Goal: Task Accomplishment & Management: Use online tool/utility

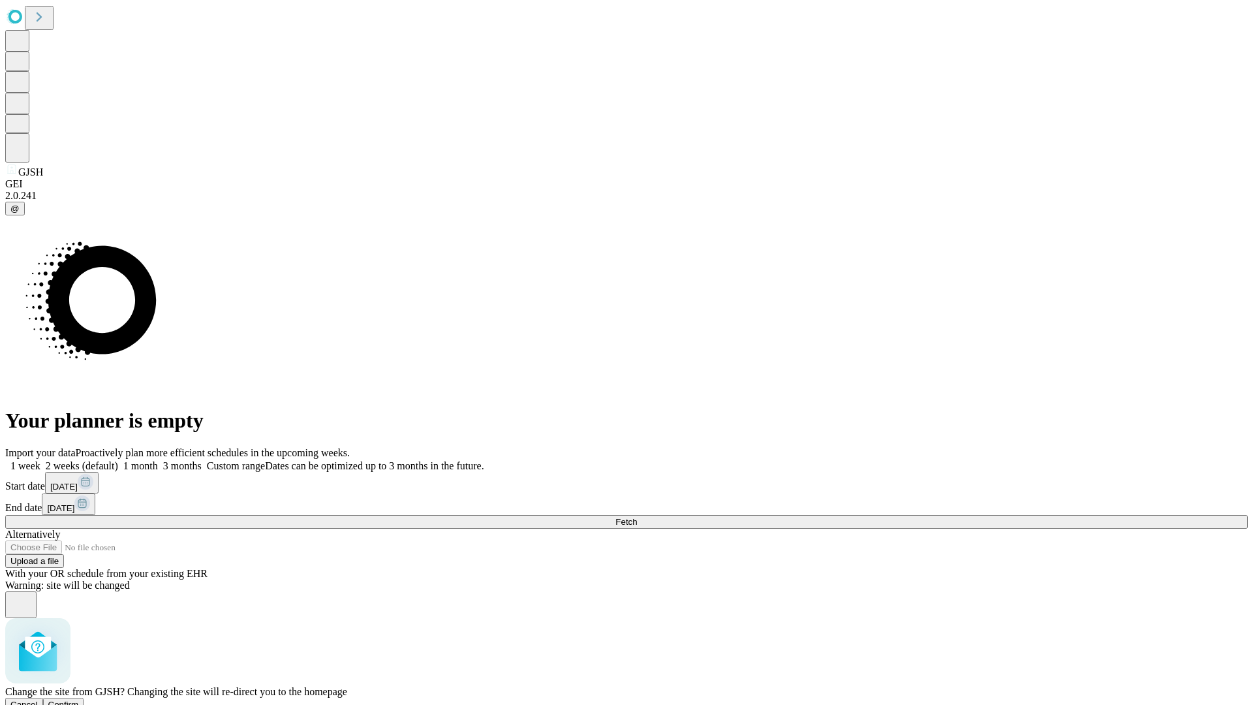
click at [79, 700] on span "Confirm" at bounding box center [63, 705] width 31 height 10
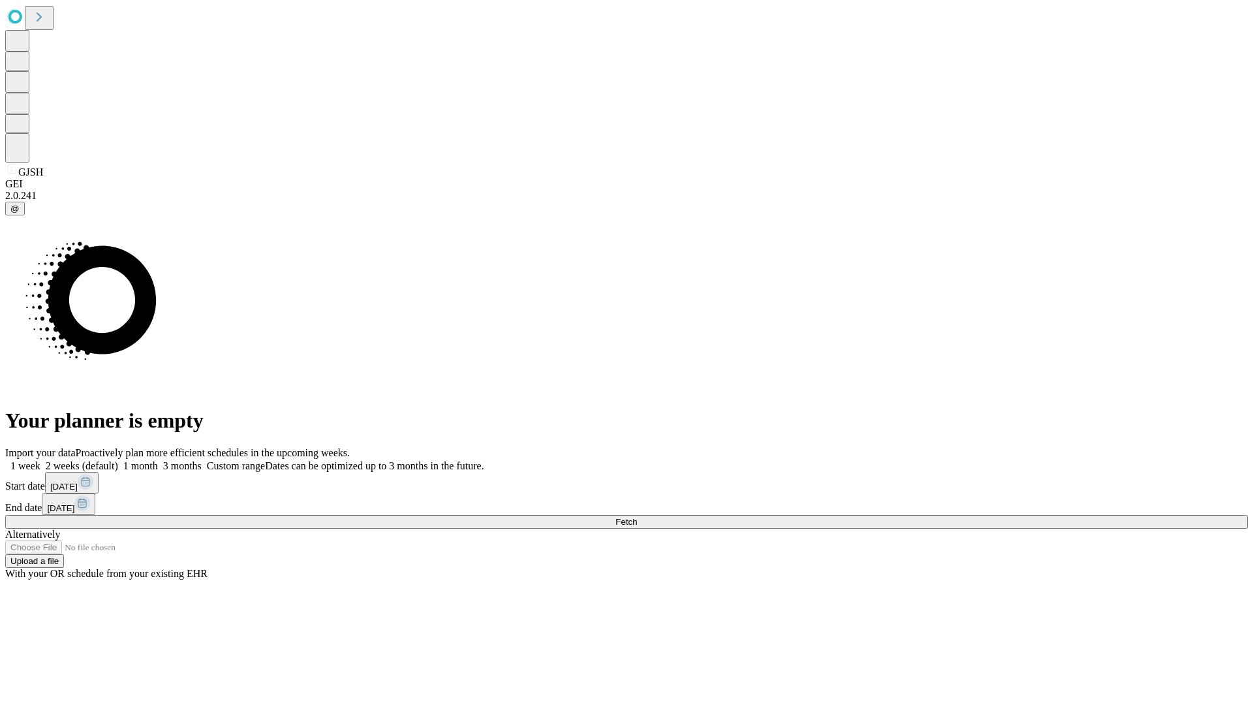
click at [118, 460] on label "2 weeks (default)" at bounding box center [79, 465] width 78 height 11
click at [637, 517] on span "Fetch" at bounding box center [626, 522] width 22 height 10
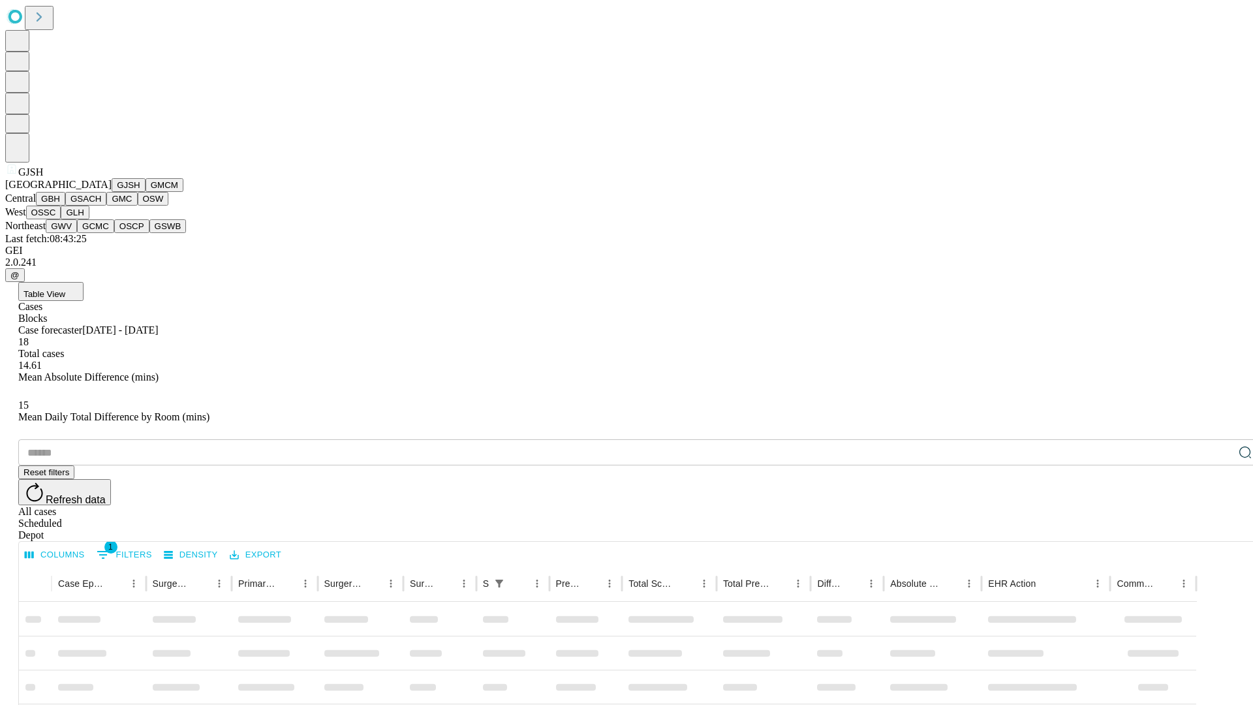
click at [146, 192] on button "GMCM" at bounding box center [165, 185] width 38 height 14
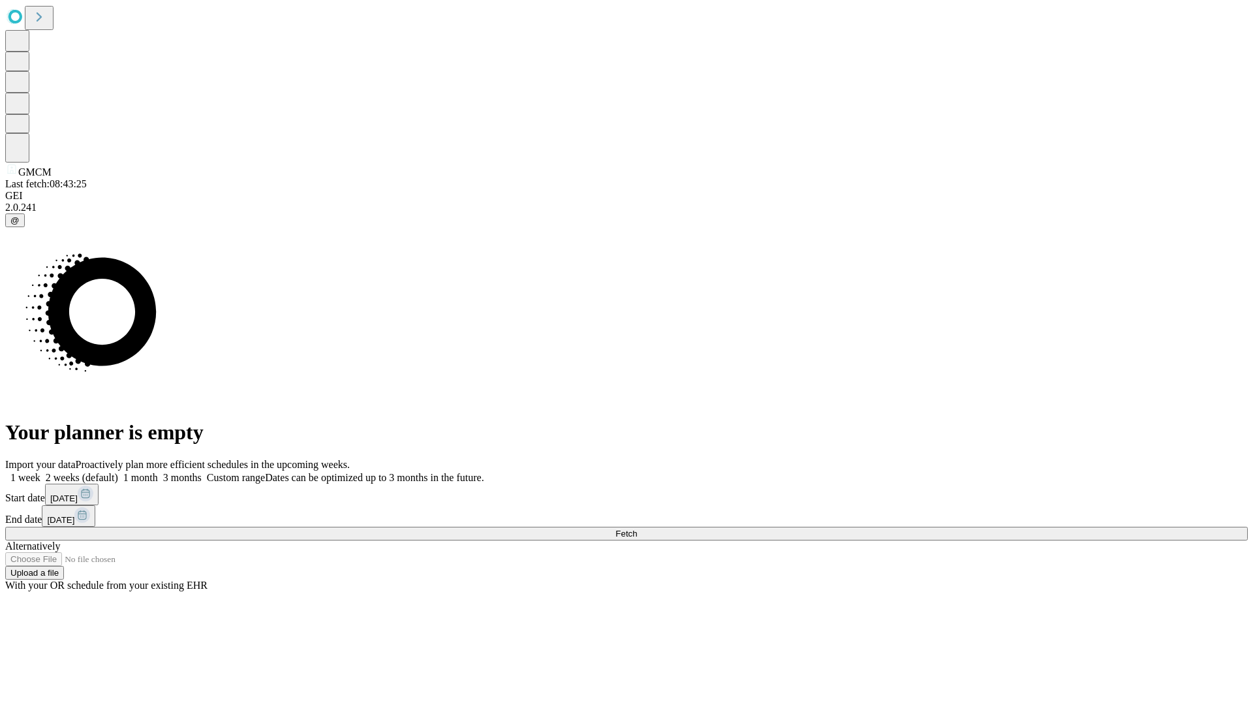
click at [118, 472] on label "2 weeks (default)" at bounding box center [79, 477] width 78 height 11
click at [637, 529] on span "Fetch" at bounding box center [626, 534] width 22 height 10
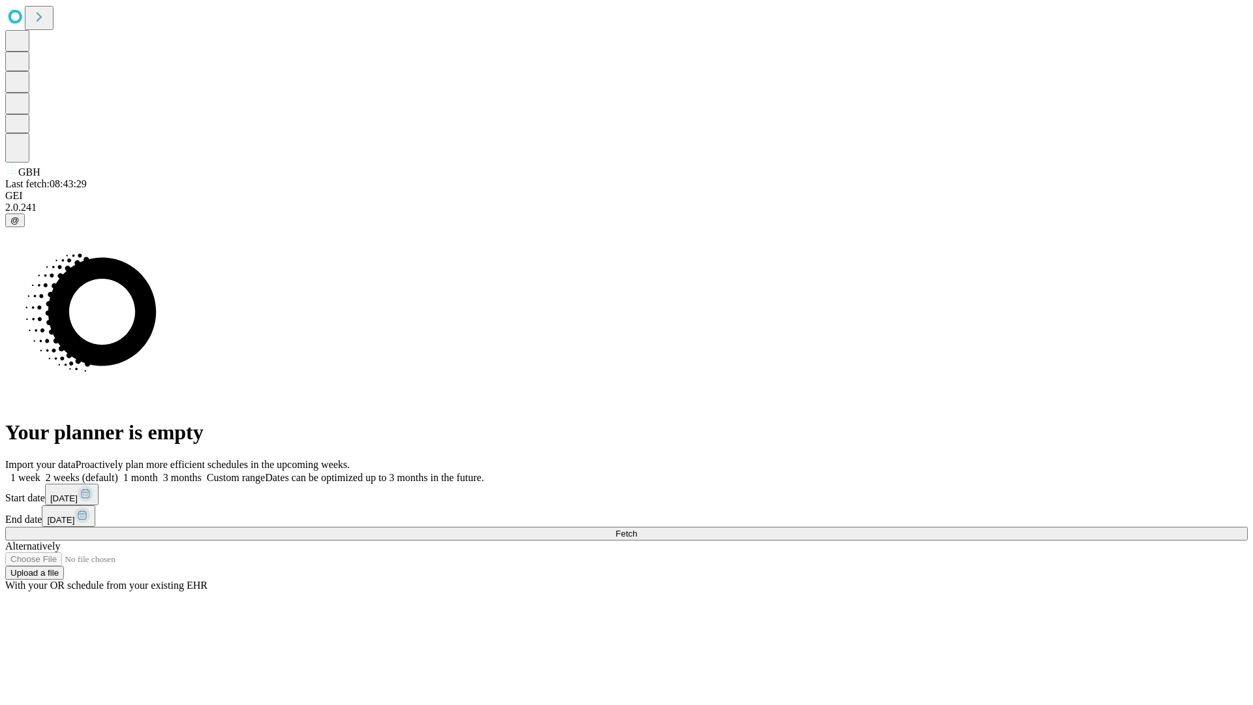
click at [637, 529] on span "Fetch" at bounding box center [626, 534] width 22 height 10
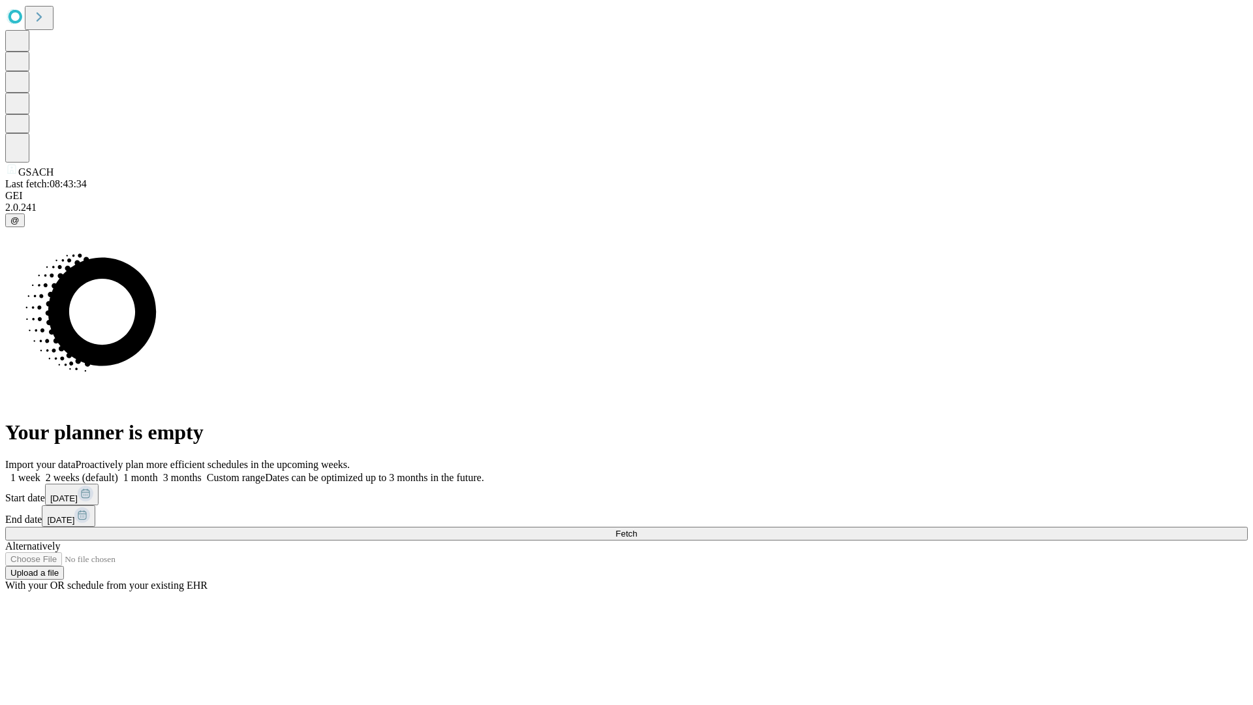
click at [118, 472] on label "2 weeks (default)" at bounding box center [79, 477] width 78 height 11
click at [637, 529] on span "Fetch" at bounding box center [626, 534] width 22 height 10
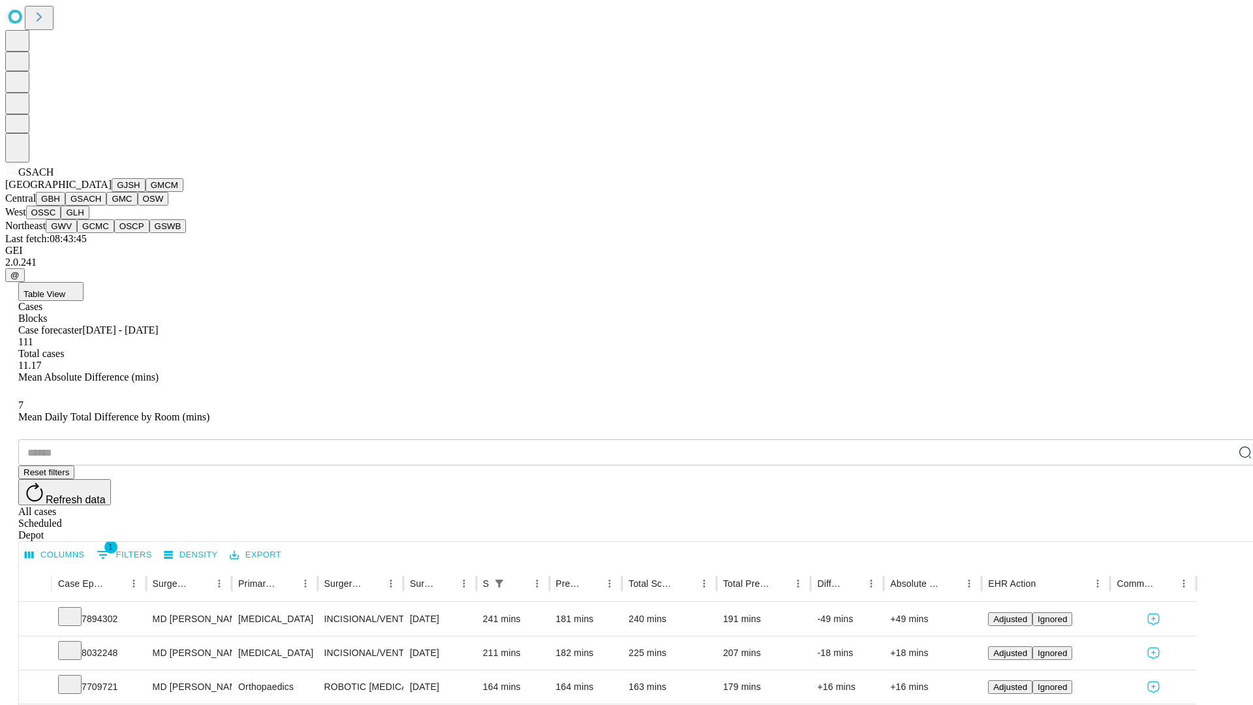
click at [106, 206] on button "GMC" at bounding box center [121, 199] width 31 height 14
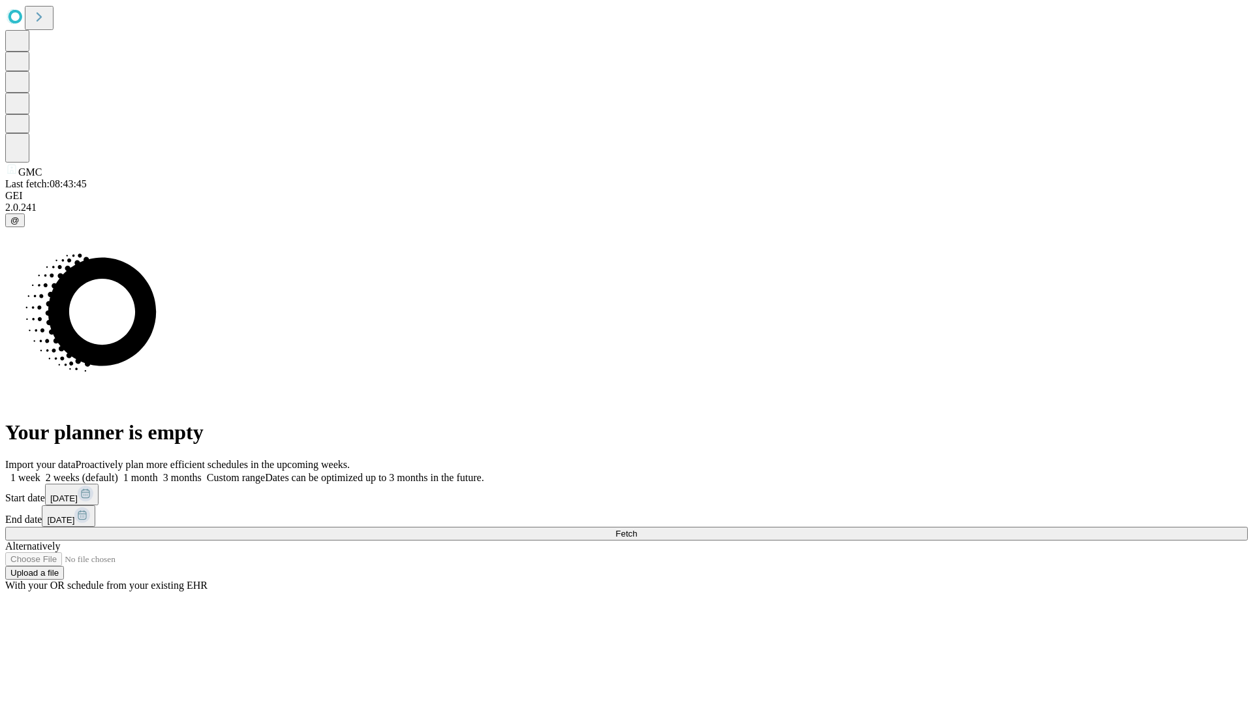
click at [118, 472] on label "2 weeks (default)" at bounding box center [79, 477] width 78 height 11
click at [637, 529] on span "Fetch" at bounding box center [626, 534] width 22 height 10
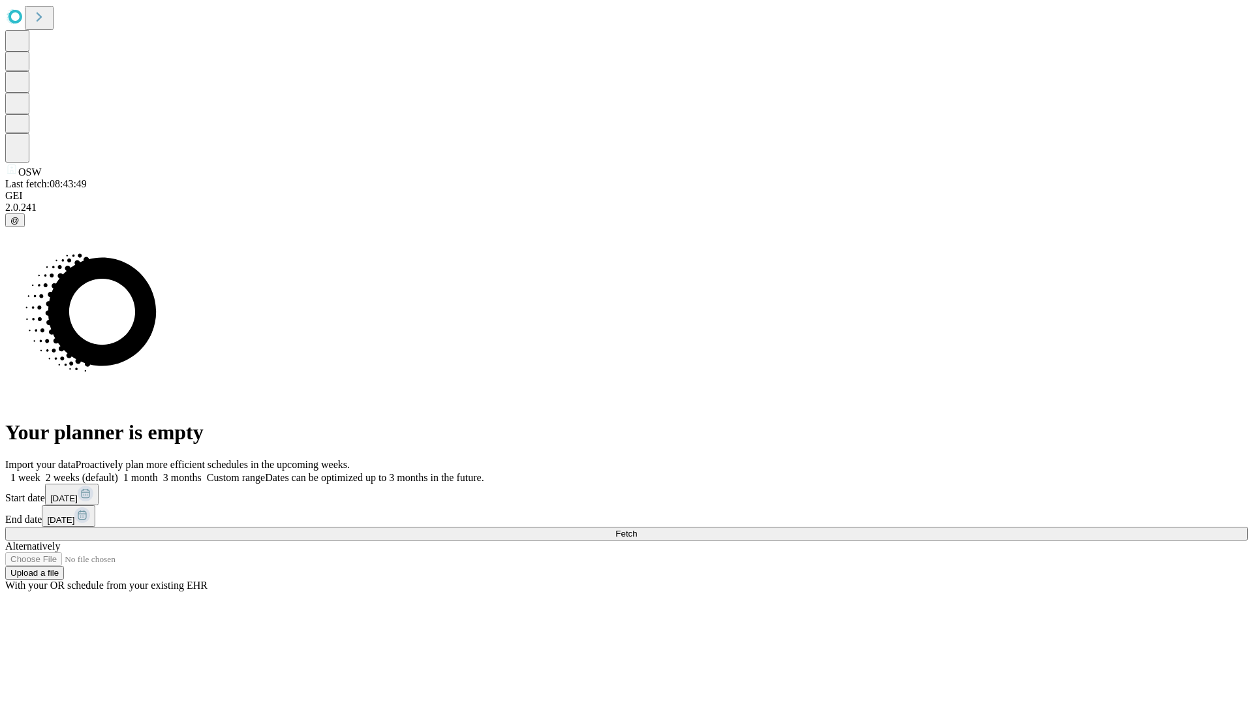
click at [637, 529] on span "Fetch" at bounding box center [626, 534] width 22 height 10
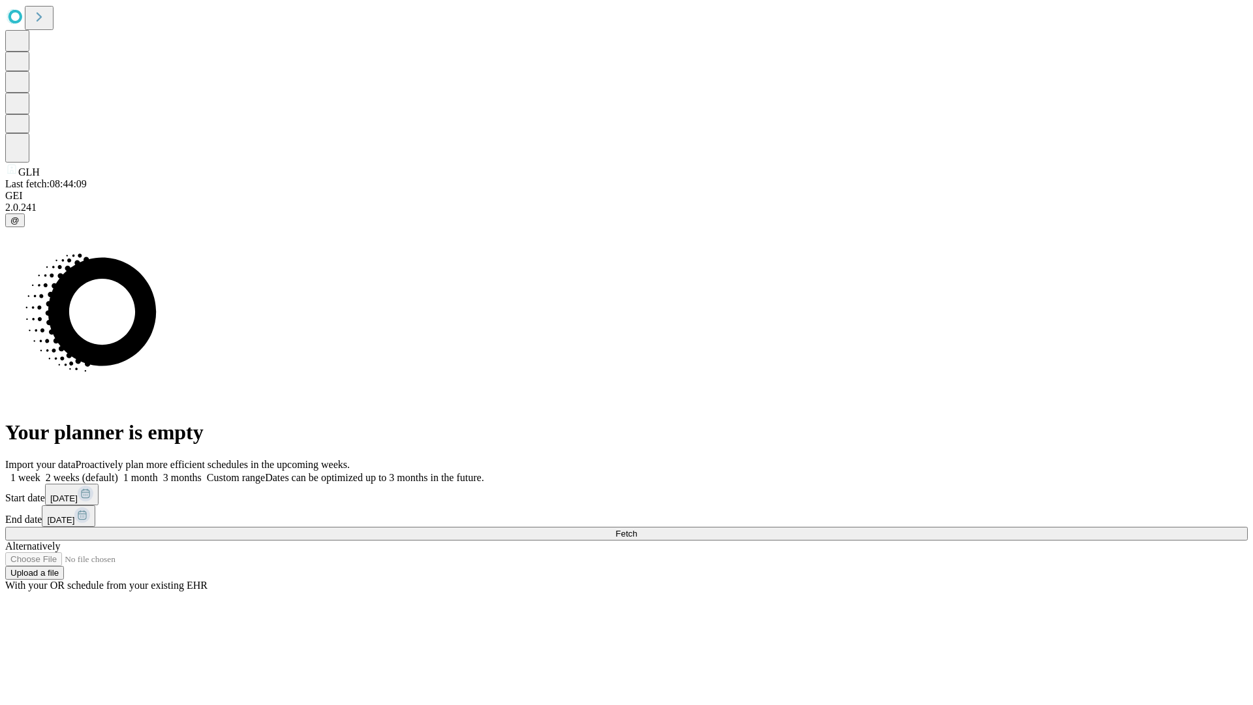
click at [118, 472] on label "2 weeks (default)" at bounding box center [79, 477] width 78 height 11
click at [637, 529] on span "Fetch" at bounding box center [626, 534] width 22 height 10
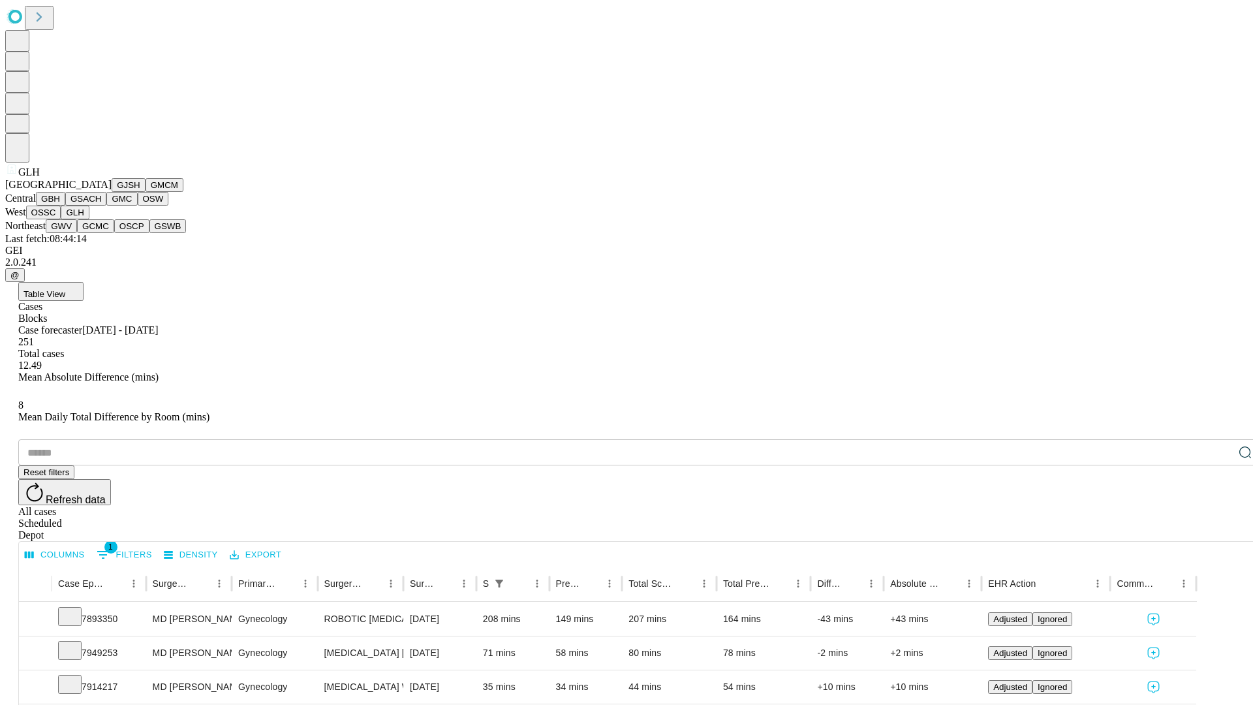
click at [77, 233] on button "GWV" at bounding box center [61, 226] width 31 height 14
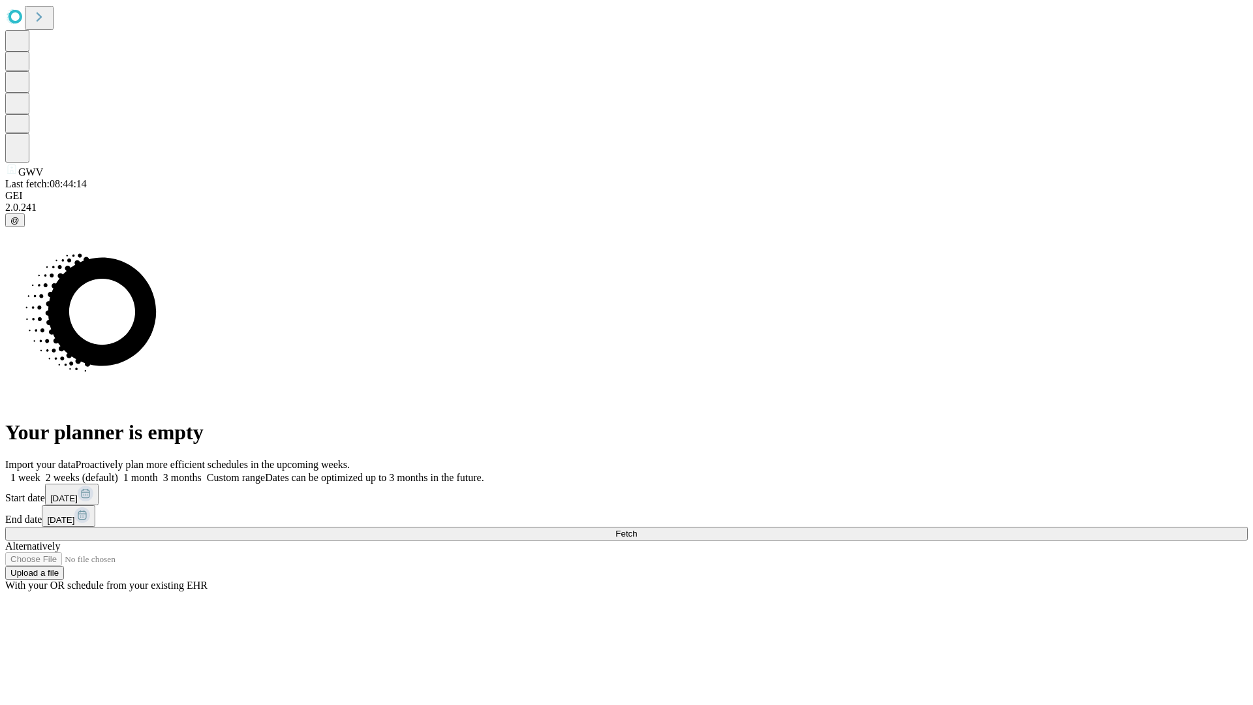
click at [637, 529] on span "Fetch" at bounding box center [626, 534] width 22 height 10
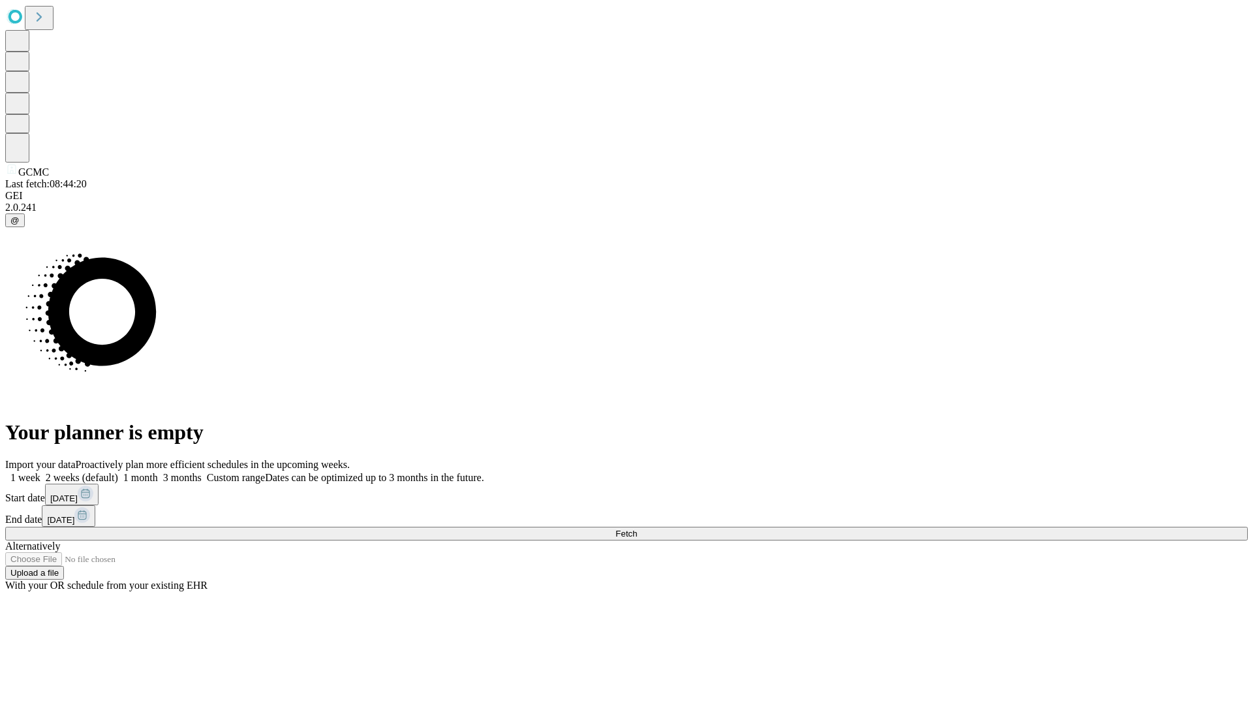
click at [118, 472] on label "2 weeks (default)" at bounding box center [79, 477] width 78 height 11
click at [637, 529] on span "Fetch" at bounding box center [626, 534] width 22 height 10
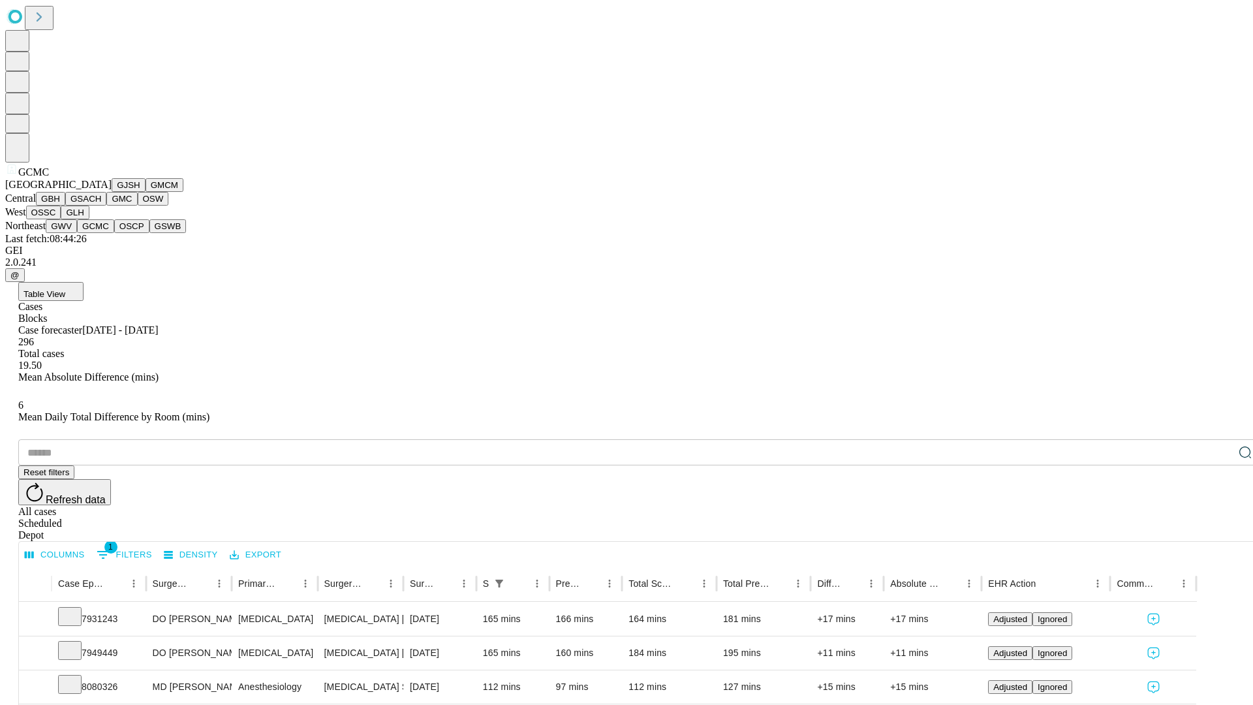
click at [114, 233] on button "OSCP" at bounding box center [131, 226] width 35 height 14
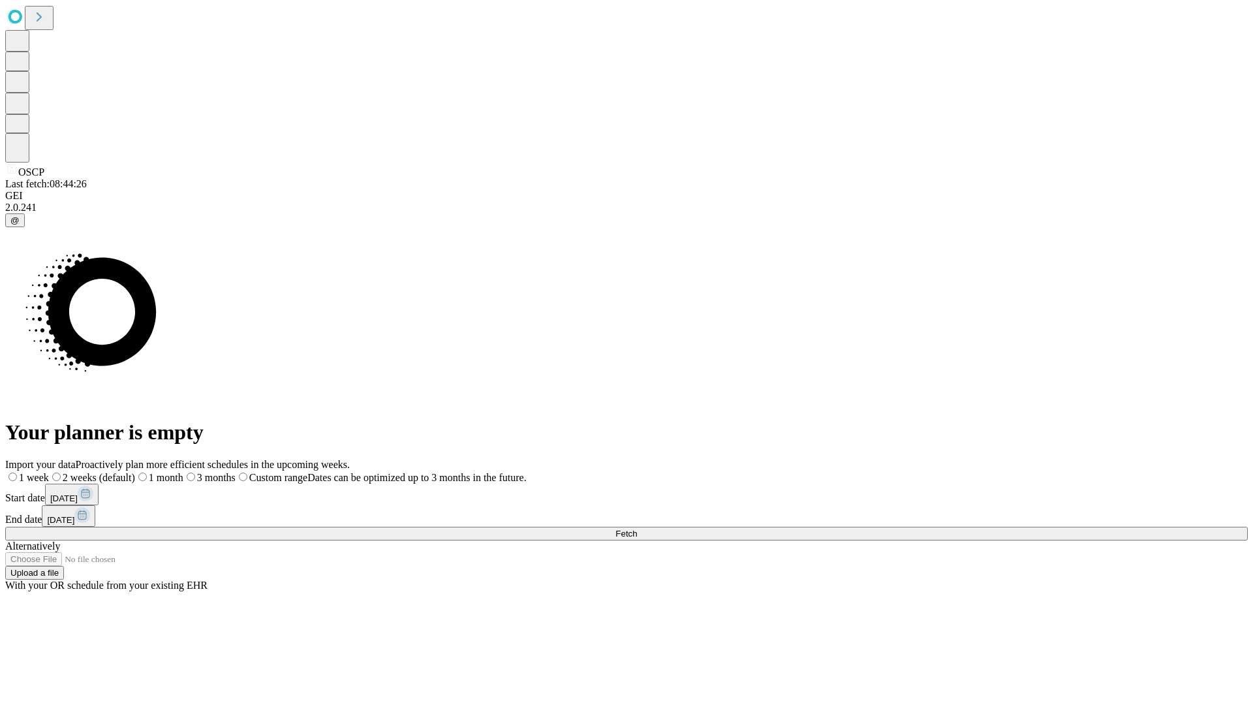
click at [135, 472] on label "2 weeks (default)" at bounding box center [92, 477] width 86 height 11
click at [637, 529] on span "Fetch" at bounding box center [626, 534] width 22 height 10
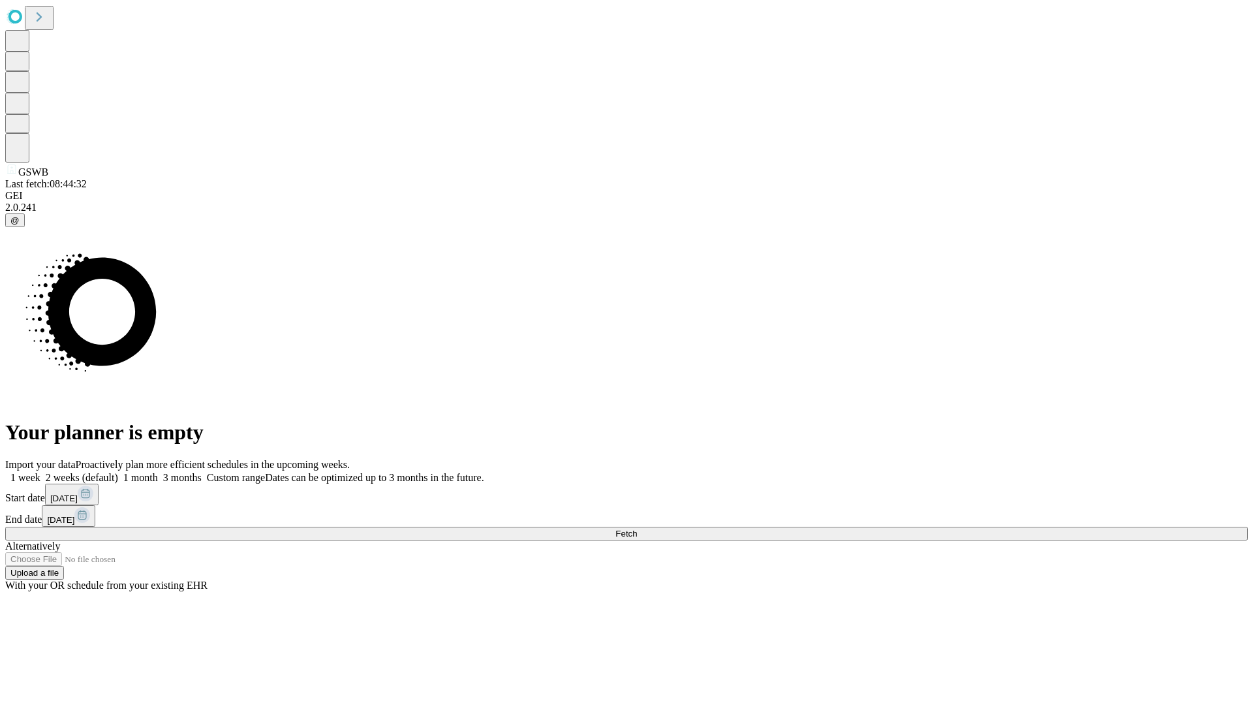
click at [118, 472] on label "2 weeks (default)" at bounding box center [79, 477] width 78 height 11
click at [637, 529] on span "Fetch" at bounding box center [626, 534] width 22 height 10
